Goal: Find specific page/section: Find specific page/section

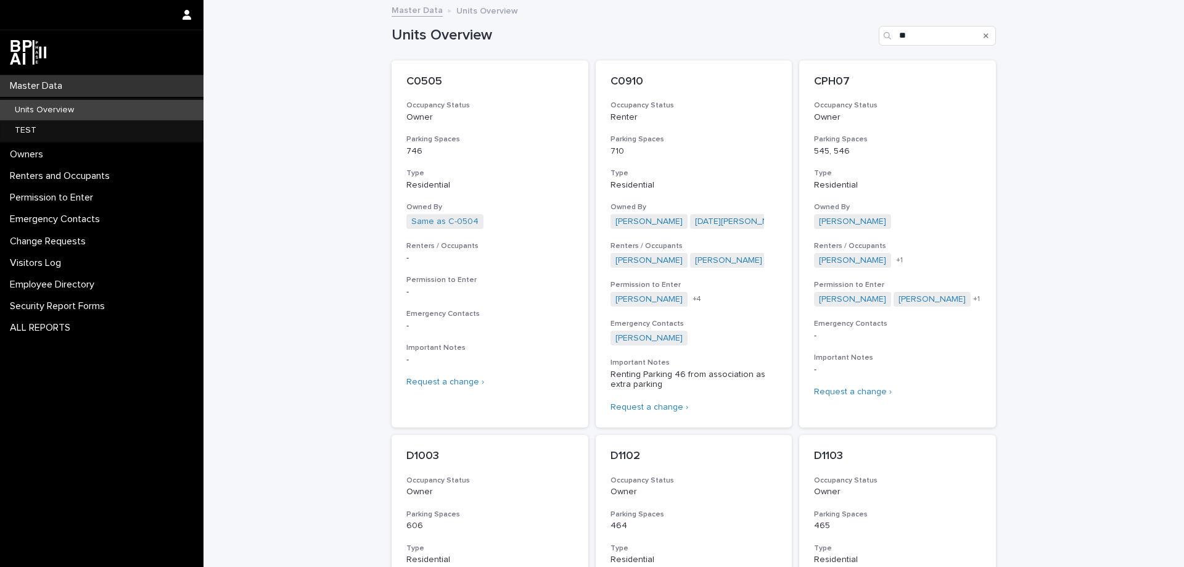
click at [20, 111] on p "Units Overview" at bounding box center [44, 110] width 79 height 10
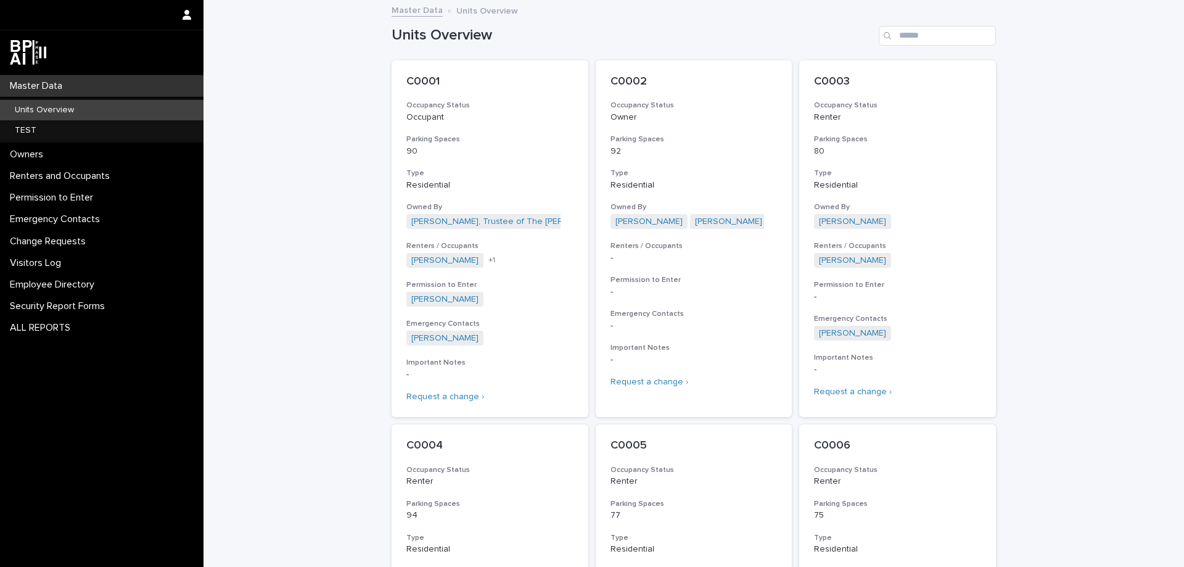
click at [19, 111] on p "Units Overview" at bounding box center [44, 110] width 79 height 10
click at [10, 111] on p "Units Overview" at bounding box center [44, 110] width 79 height 10
click at [54, 305] on p "Security Report Forms" at bounding box center [60, 306] width 110 height 12
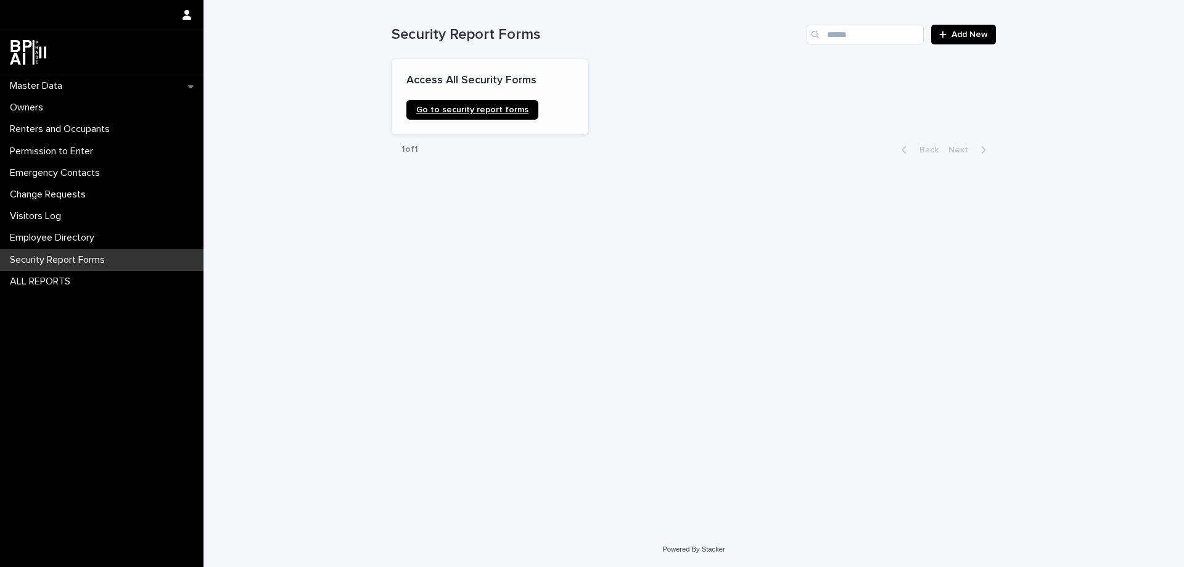
click at [467, 110] on span "Go to security report forms" at bounding box center [472, 109] width 112 height 9
